Goal: Information Seeking & Learning: Learn about a topic

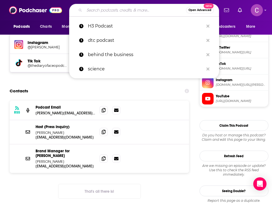
type input "Dear FoundHer..."
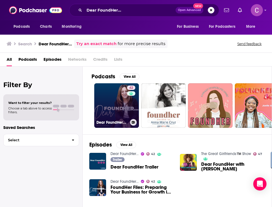
click at [105, 90] on link "42 Dear FoundHer..." at bounding box center [116, 105] width 45 height 45
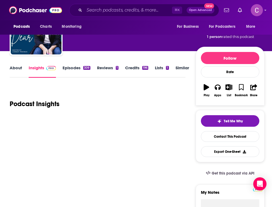
scroll to position [35, 0]
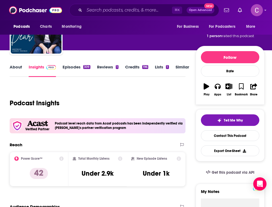
click at [14, 71] on link "About" at bounding box center [16, 70] width 12 height 13
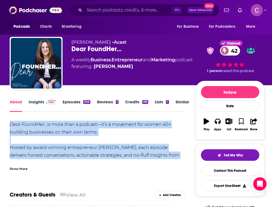
drag, startPoint x: 9, startPoint y: 125, endPoint x: 171, endPoint y: 161, distance: 166.0
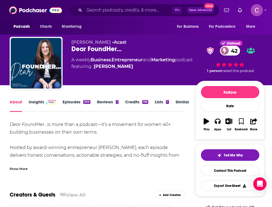
click at [16, 168] on div "Show More" at bounding box center [19, 168] width 18 height 5
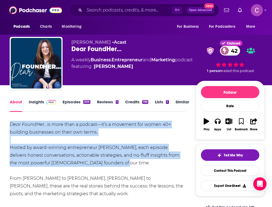
drag, startPoint x: 108, startPoint y: 162, endPoint x: 7, endPoint y: 124, distance: 108.2
copy div "Dear FoundHer… is more than a podcast—it’s a movement for women 40+ building bu…"
click at [41, 103] on link "Insights" at bounding box center [42, 105] width 27 height 13
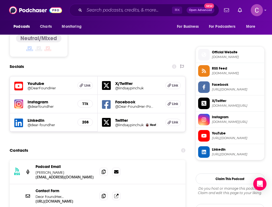
scroll to position [481, 0]
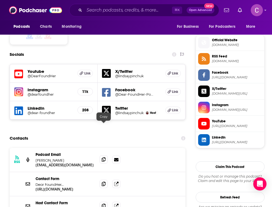
click at [103, 158] on icon at bounding box center [104, 160] width 4 height 4
click at [93, 12] on input "Search podcasts, credits, & more..." at bounding box center [128, 10] width 88 height 9
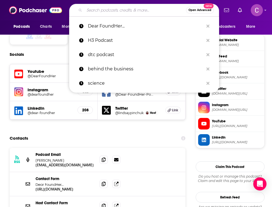
paste input "Everyday Wellness"
type input "Everyday Wellness"
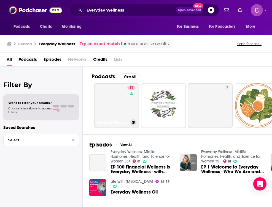
click at [111, 90] on link "81 Everyday Wellness: Midlife Hormones, Health, and Science for Women 35+" at bounding box center [116, 105] width 45 height 45
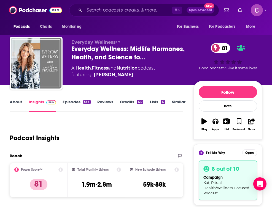
click at [18, 101] on link "About" at bounding box center [16, 105] width 12 height 13
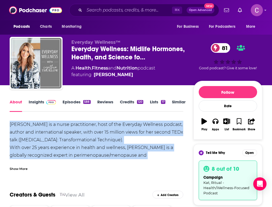
drag, startPoint x: 9, startPoint y: 125, endPoint x: 183, endPoint y: 159, distance: 177.7
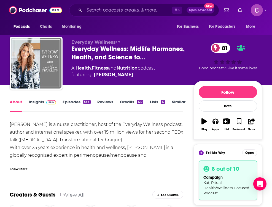
click at [119, 141] on div "[PERSON_NAME] is a nurse practitioner, host of the Everyday Wellness podcast, a…" at bounding box center [97, 155] width 174 height 69
click at [17, 167] on div "Show More" at bounding box center [19, 168] width 18 height 5
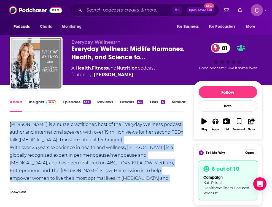
drag, startPoint x: 122, startPoint y: 183, endPoint x: -1, endPoint y: 122, distance: 136.6
click at [0, 122] on html "Podcasts Charts Monitoring ⌘ K Open Advanced New For Business For Podcasters Mo…" at bounding box center [136, 103] width 272 height 207
copy div "[PERSON_NAME] is a nurse practitioner, host of the Everyday Wellness podcast, a…"
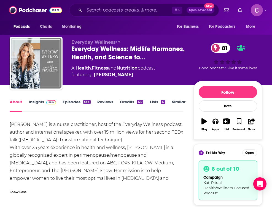
click at [38, 99] on div "About Insights Episodes 588 Reviews Credits 120 Lists 17 Similar" at bounding box center [97, 105] width 174 height 13
click at [38, 101] on link "Insights" at bounding box center [42, 105] width 27 height 13
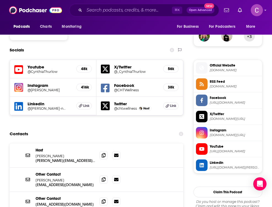
scroll to position [507, 0]
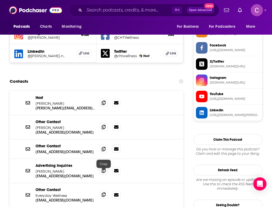
click at [102, 193] on icon at bounding box center [104, 195] width 4 height 4
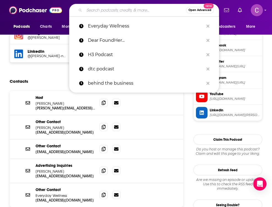
click at [92, 13] on input "Search podcasts, credits, & more..." at bounding box center [135, 10] width 102 height 9
paste input "[DEMOGRAPHIC_DATA] Founder World"
type input "[DEMOGRAPHIC_DATA] Founder World"
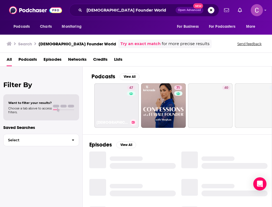
click at [114, 118] on link "47 [DEMOGRAPHIC_DATA] Founder World" at bounding box center [116, 105] width 45 height 45
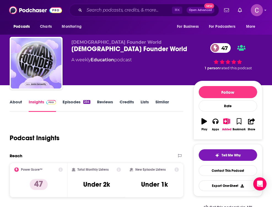
click at [15, 106] on link "About" at bounding box center [16, 105] width 12 height 13
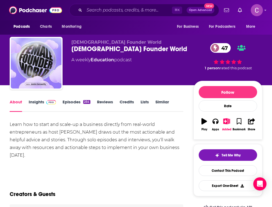
drag, startPoint x: 9, startPoint y: 125, endPoint x: 73, endPoint y: 153, distance: 69.4
copy div "Learn how to start and scale-up a business directly from real-world entrepreneu…"
click at [36, 104] on link "Insights" at bounding box center [42, 105] width 27 height 13
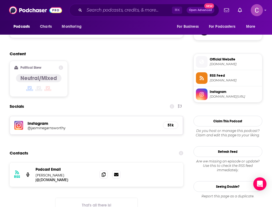
scroll to position [419, 0]
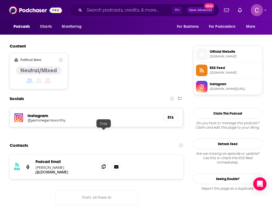
click at [104, 165] on icon at bounding box center [104, 167] width 4 height 4
click at [90, 13] on input "Search podcasts, credits, & more..." at bounding box center [128, 10] width 88 height 9
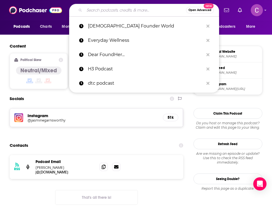
paste input "Live Purely Podcast"
type input "Live Purely Podcast"
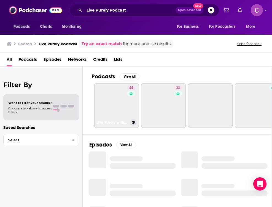
click at [120, 96] on link "44 Live Purely with [PERSON_NAME]" at bounding box center [116, 105] width 45 height 45
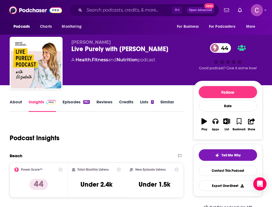
click at [15, 103] on link "About" at bounding box center [16, 105] width 12 height 13
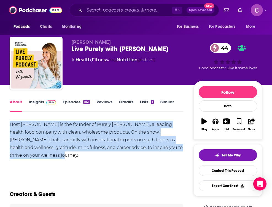
drag, startPoint x: 9, startPoint y: 125, endPoint x: 62, endPoint y: 155, distance: 60.8
copy div "Host [PERSON_NAME] is the founder of Purely [PERSON_NAME], a leading health foo…"
click at [39, 103] on link "Insights" at bounding box center [42, 105] width 27 height 13
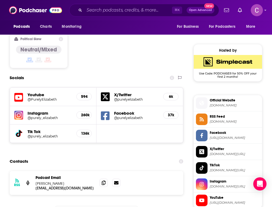
scroll to position [432, 0]
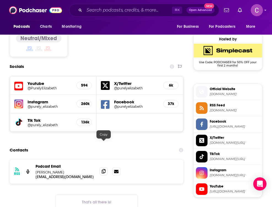
click at [102, 169] on icon at bounding box center [104, 171] width 4 height 4
click at [95, 14] on input "Search podcasts, credits, & more..." at bounding box center [128, 10] width 88 height 9
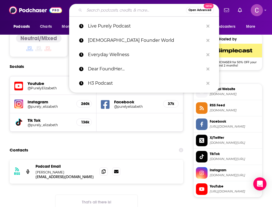
paste input "Rapid Response podcast hosted by [PERSON_NAME]"
type input "Rapid Response podcast hosted by [PERSON_NAME]"
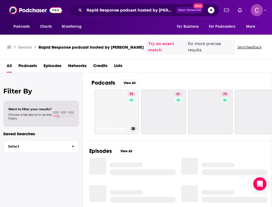
click at [123, 96] on link "74 Rapid Response" at bounding box center [116, 112] width 45 height 45
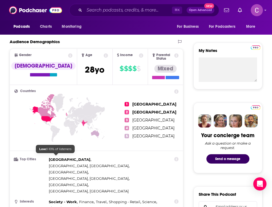
scroll to position [404, 0]
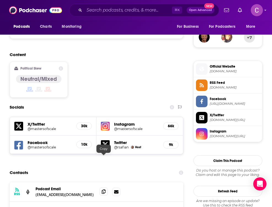
click at [104, 190] on icon at bounding box center [104, 192] width 4 height 4
click at [28, 27] on span "Podcasts" at bounding box center [21, 27] width 16 height 8
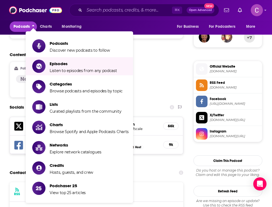
click at [171, 65] on div "Content Political Skew Neutral/Mixed" at bounding box center [97, 77] width 174 height 50
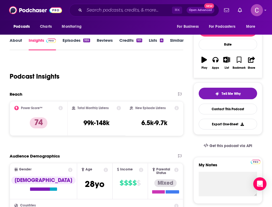
scroll to position [0, 0]
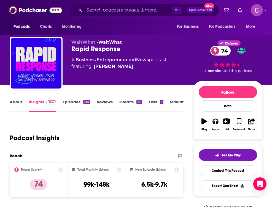
click at [16, 104] on link "About" at bounding box center [16, 105] width 12 height 13
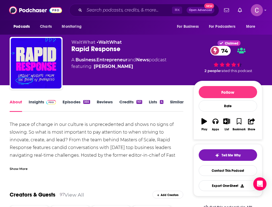
click at [43, 148] on div "The pace of change in our culture is unprecedented and shows no signs of slowin…" at bounding box center [97, 144] width 174 height 46
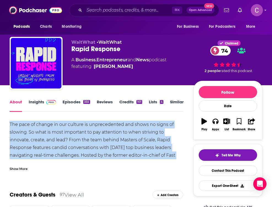
click at [43, 148] on div "The pace of change in our culture is unprecedented and shows no signs of slowin…" at bounding box center [97, 144] width 174 height 46
copy div "The pace of change in our culture is unprecedented and shows no signs of slowin…"
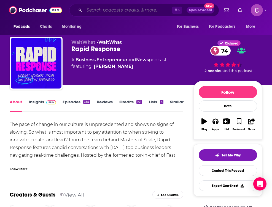
click at [99, 12] on input "Search podcasts, credits, & more..." at bounding box center [128, 10] width 88 height 9
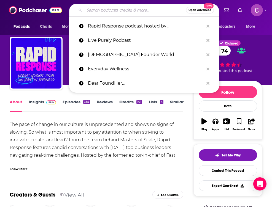
paste input "Sakara Life Podcast"
type input "Sakara Life Podcast"
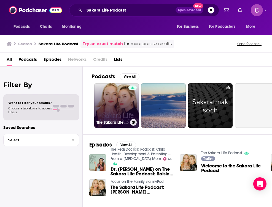
click at [118, 93] on link "The Sakara Life Podcast" at bounding box center [116, 105] width 45 height 45
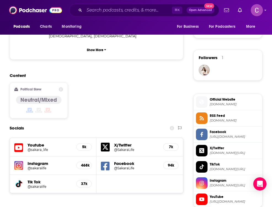
scroll to position [468, 0]
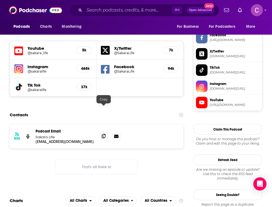
click at [102, 134] on icon at bounding box center [104, 136] width 4 height 4
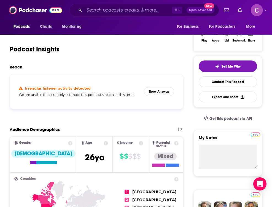
scroll to position [0, 0]
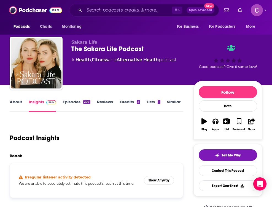
click at [13, 104] on link "About" at bounding box center [16, 105] width 12 height 13
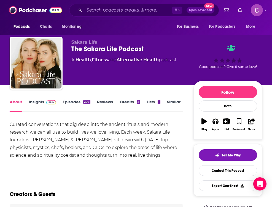
scroll to position [6, 0]
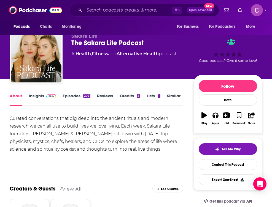
click at [66, 134] on div "Curated conversations that dig deep into the ancient rituals and modern researc…" at bounding box center [97, 134] width 174 height 39
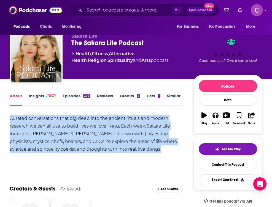
click at [66, 134] on div "Curated conversations that dig deep into the ancient rituals and modern researc…" at bounding box center [97, 134] width 174 height 39
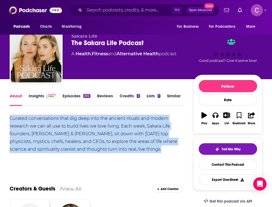
copy div "Curated conversations that dig deep into the ancient rituals and modern researc…"
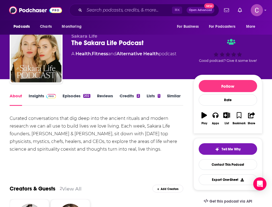
click at [108, 5] on div "⌘ K Open Advanced New" at bounding box center [144, 10] width 150 height 13
click at [108, 9] on input "Search podcasts, credits, & more..." at bounding box center [128, 10] width 88 height 9
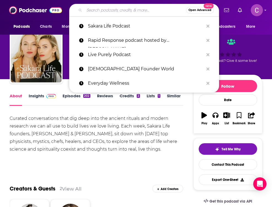
paste input "Shopify Masters"
type input "Shopify Masters"
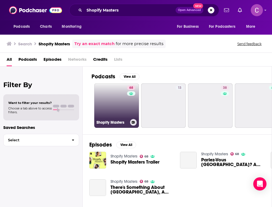
click at [103, 92] on link "68 Shopify Masters" at bounding box center [116, 105] width 45 height 45
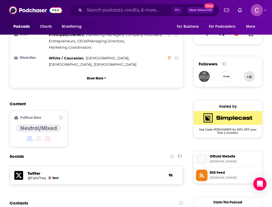
scroll to position [444, 0]
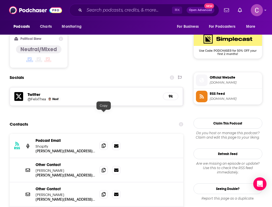
click at [104, 144] on icon at bounding box center [104, 146] width 4 height 4
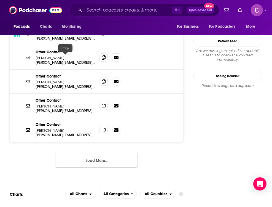
scroll to position [0, 0]
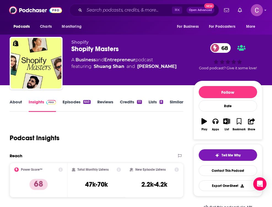
click at [11, 102] on link "About" at bounding box center [16, 105] width 12 height 13
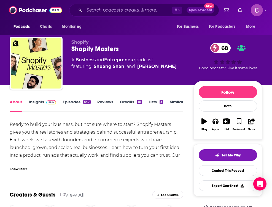
click at [52, 143] on div "Ready to build your business, but not sure where to start? Shopify Masters give…" at bounding box center [97, 148] width 174 height 54
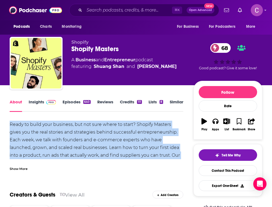
click at [52, 143] on div "Ready to build your business, but not sure where to start? Shopify Masters give…" at bounding box center [97, 148] width 174 height 54
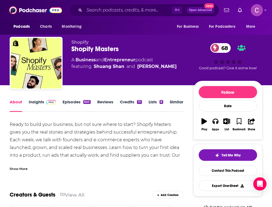
click at [19, 171] on div "Show More" at bounding box center [19, 168] width 18 height 5
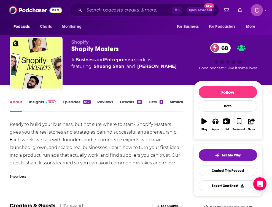
click at [57, 163] on div "Ready to build your business, but not sure where to start? Shopify Masters give…" at bounding box center [97, 148] width 174 height 54
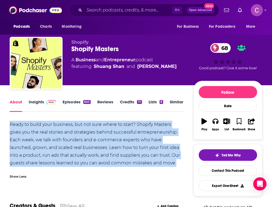
click at [57, 163] on div "Ready to build your business, but not sure where to start? Shopify Masters give…" at bounding box center [97, 148] width 174 height 54
copy div "Ready to build your business, but not sure where to start? Shopify Masters give…"
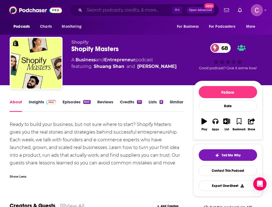
click at [109, 11] on input "Search podcasts, credits, & more..." at bounding box center [128, 10] width 88 height 9
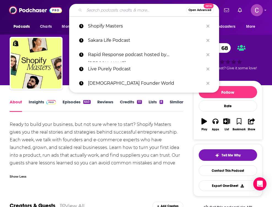
paste input "The [PERSON_NAME] Show"
type input "The [PERSON_NAME] Show"
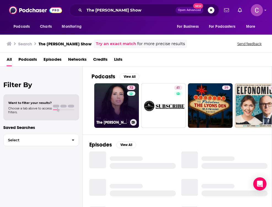
click at [123, 104] on link "72 The [PERSON_NAME] Show" at bounding box center [116, 105] width 45 height 45
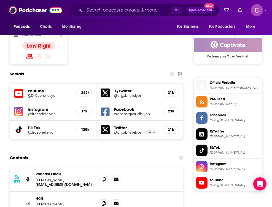
scroll to position [472, 0]
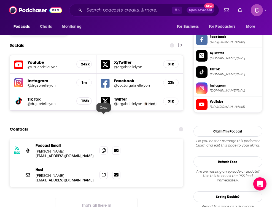
click at [103, 147] on span at bounding box center [103, 151] width 8 height 8
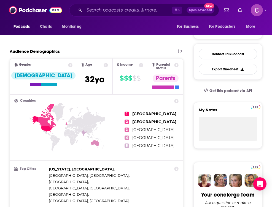
scroll to position [0, 0]
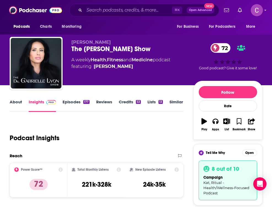
click at [17, 103] on link "About" at bounding box center [16, 105] width 12 height 13
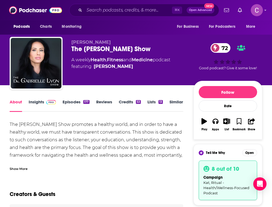
scroll to position [56, 0]
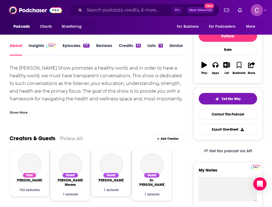
click at [23, 110] on div "Show More" at bounding box center [19, 112] width 18 height 5
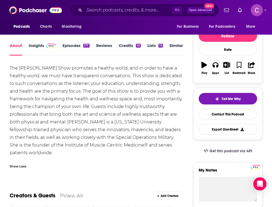
click at [55, 83] on div "The [PERSON_NAME] Show promotes a healthy world, and in order to have a healthy…" at bounding box center [97, 110] width 174 height 93
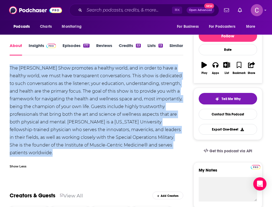
click at [55, 83] on div "The [PERSON_NAME] Show promotes a healthy world, and in order to have a healthy…" at bounding box center [97, 110] width 174 height 93
copy div "The [PERSON_NAME] Show promotes a healthy world, and in order to have a healthy…"
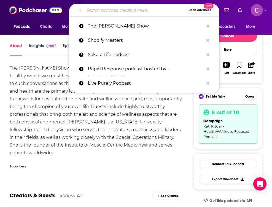
click at [89, 9] on input "Search podcasts, credits, & more..." at bounding box center [135, 10] width 102 height 9
paste input "With Whit"
type input "With Whit"
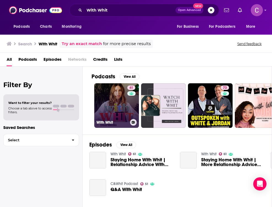
click at [102, 105] on link "61 With Whit" at bounding box center [116, 105] width 45 height 45
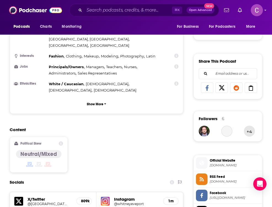
scroll to position [470, 0]
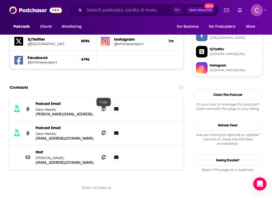
click at [105, 131] on icon at bounding box center [104, 133] width 4 height 4
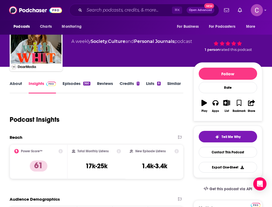
scroll to position [0, 0]
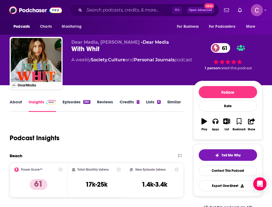
click at [16, 106] on link "About" at bounding box center [16, 105] width 12 height 13
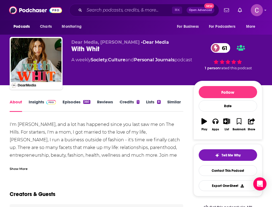
click at [16, 168] on div "Show More" at bounding box center [19, 168] width 18 height 5
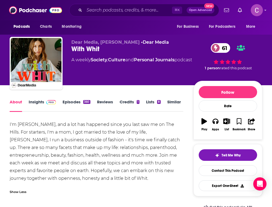
click at [60, 139] on div "I'm [PERSON_NAME], and a lot has happened since you last saw me on The Hills. F…" at bounding box center [97, 152] width 174 height 62
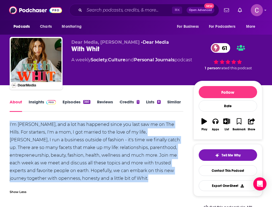
click at [60, 139] on div "I'm [PERSON_NAME], and a lot has happened since you last saw me on The Hills. F…" at bounding box center [97, 152] width 174 height 62
copy div "I'm [PERSON_NAME], and a lot has happened since you last saw me on The Hills. F…"
